Goal: Transaction & Acquisition: Purchase product/service

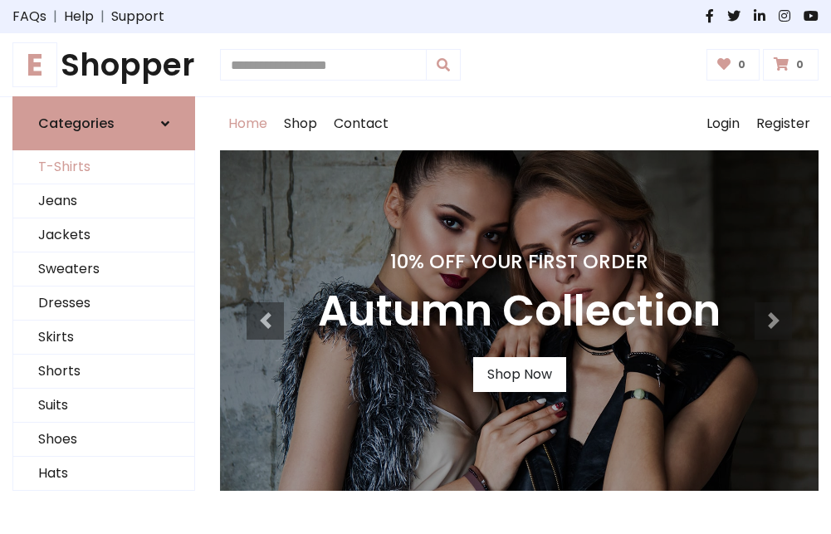
click at [104, 168] on link "T-Shirts" at bounding box center [103, 167] width 181 height 34
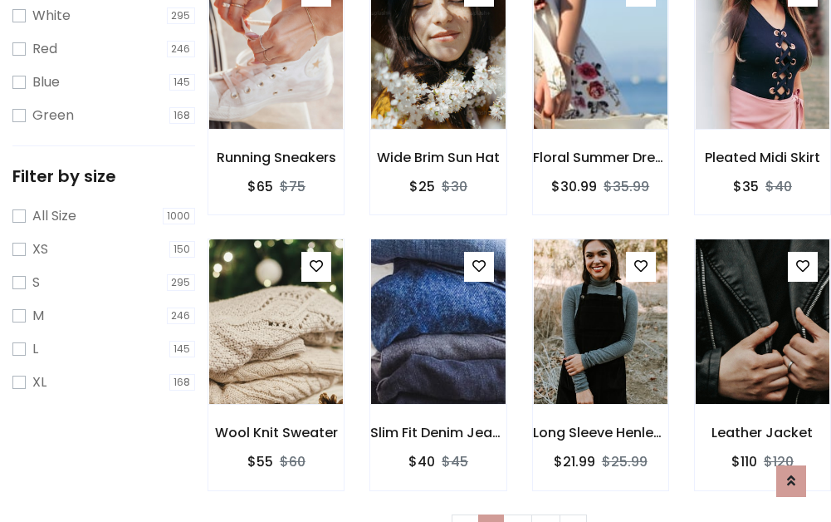
scroll to position [30, 0]
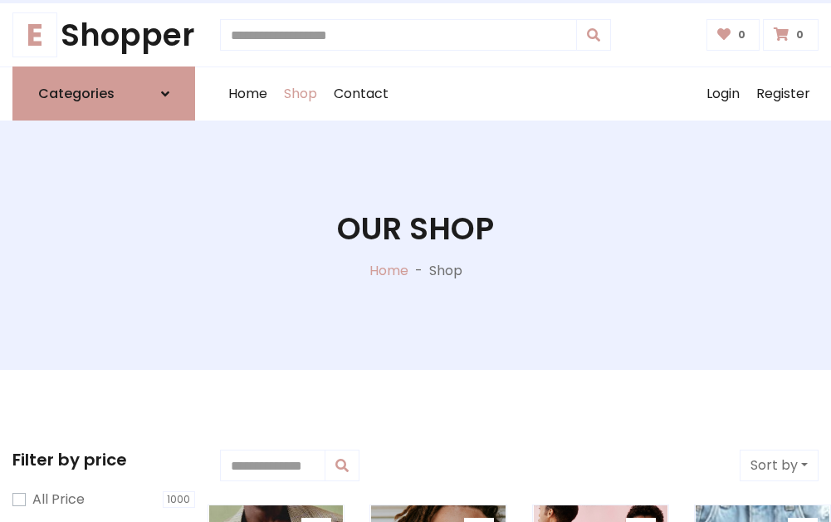
click at [415, 245] on h1 "Our Shop" at bounding box center [415, 228] width 157 height 37
click at [519, 94] on div "Home Shop Contact Log out Login Register" at bounding box center [519, 93] width 599 height 53
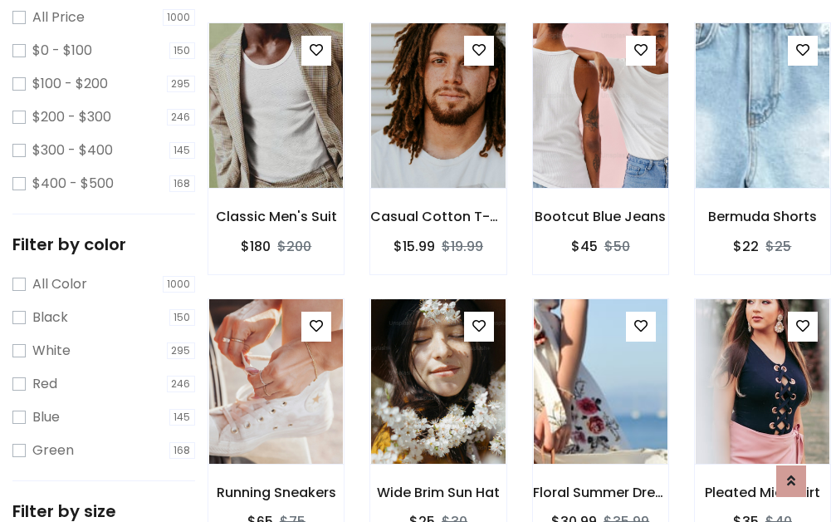
click at [600, 136] on img at bounding box center [601, 105] width 160 height 399
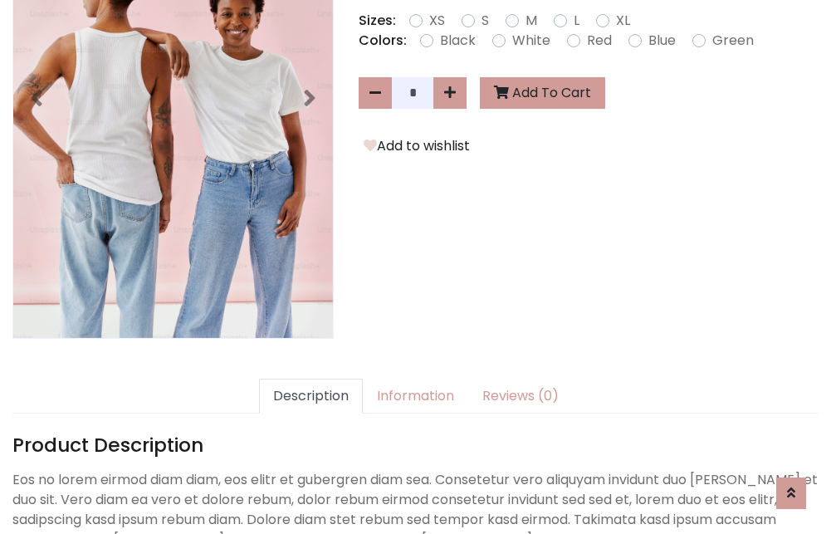
scroll to position [406, 0]
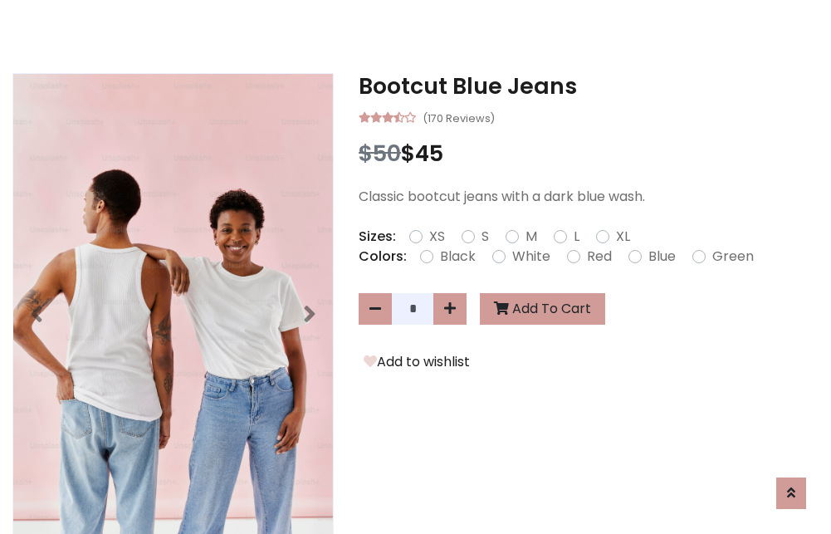
click at [589, 86] on h3 "Bootcut Blue Jeans" at bounding box center [589, 86] width 460 height 27
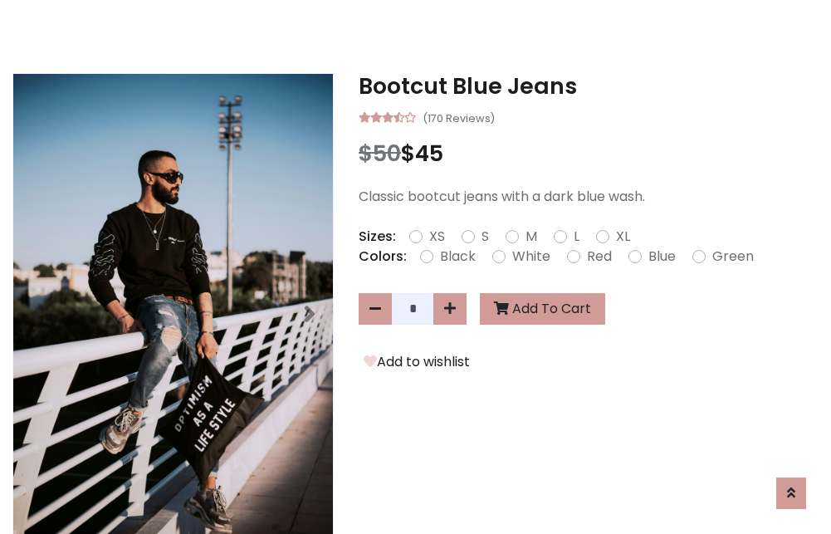
click at [589, 86] on h3 "Bootcut Blue Jeans" at bounding box center [589, 86] width 460 height 27
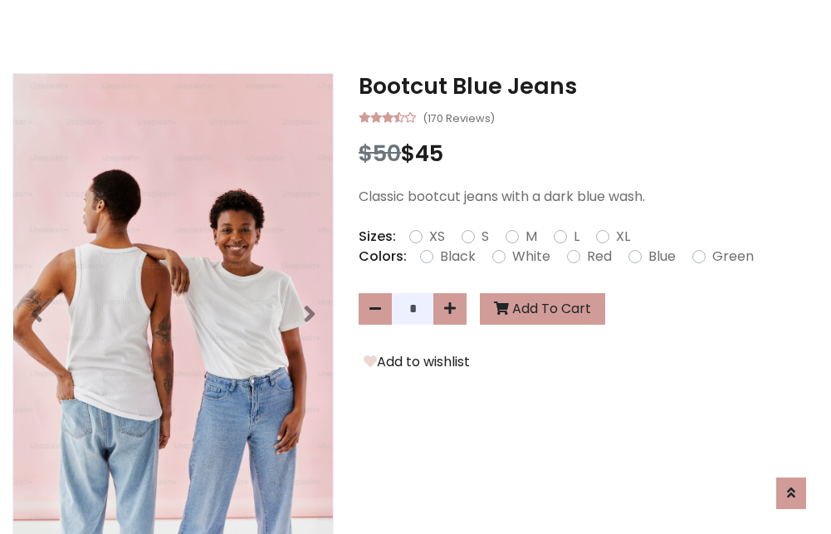
click at [589, 86] on h3 "Bootcut Blue Jeans" at bounding box center [589, 86] width 460 height 27
